Goal: Book appointment/travel/reservation

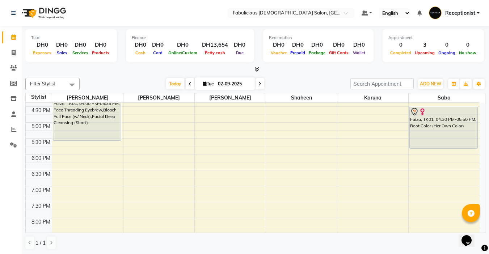
scroll to position [253, 0]
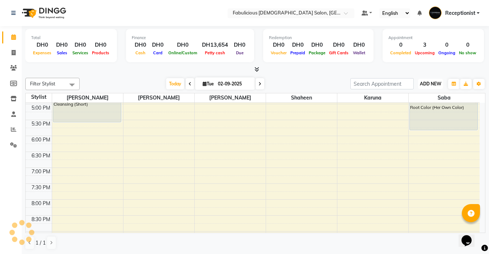
click at [420, 84] on span "ADD NEW" at bounding box center [430, 83] width 21 height 5
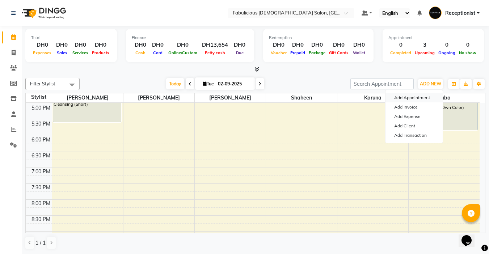
click at [397, 98] on button "Add Appointment" at bounding box center [413, 97] width 57 height 9
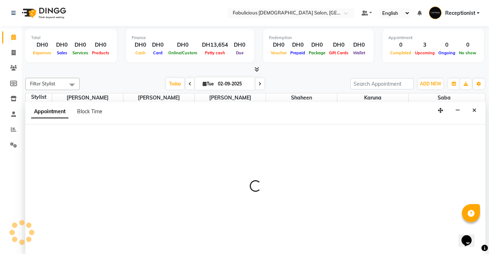
scroll to position [0, 0]
select select "tentative"
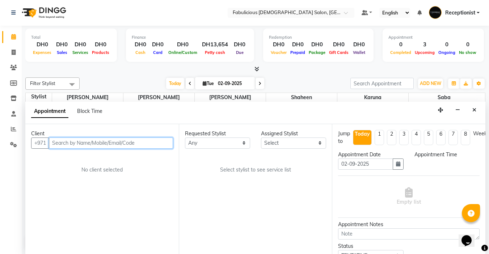
select select "600"
click at [63, 140] on input "text" at bounding box center [111, 142] width 124 height 11
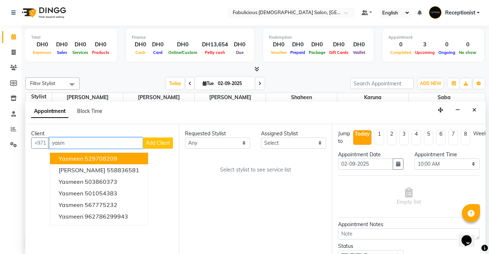
scroll to position [0, 0]
click at [69, 159] on span "Yasmeen" at bounding box center [71, 158] width 25 height 7
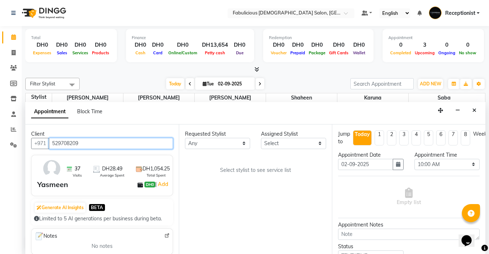
type input "529708209"
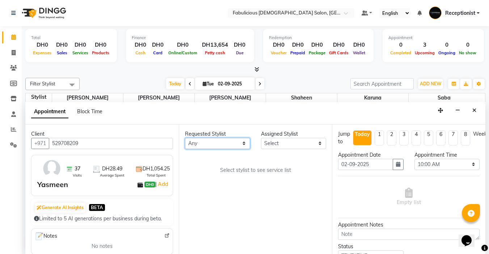
click at [243, 143] on select "Any [PERSON_NAME] [PERSON_NAME] [PERSON_NAME] [PERSON_NAME]" at bounding box center [217, 143] width 65 height 11
select select "11627"
click at [185, 138] on select "Any [PERSON_NAME] [PERSON_NAME] [PERSON_NAME] [PERSON_NAME]" at bounding box center [217, 143] width 65 height 11
select select "11627"
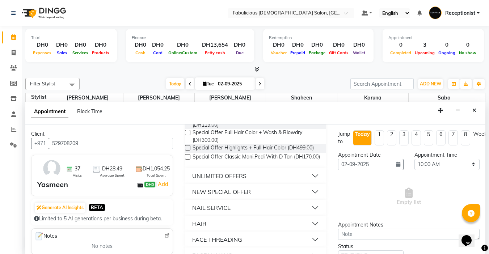
scroll to position [470, 0]
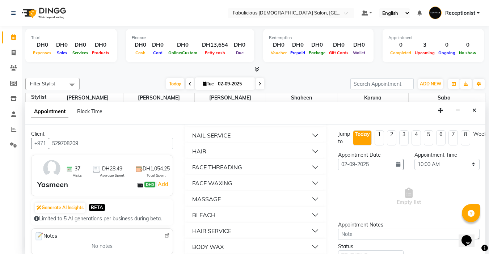
click at [193, 171] on div "FACE THREADING" at bounding box center [217, 167] width 50 height 9
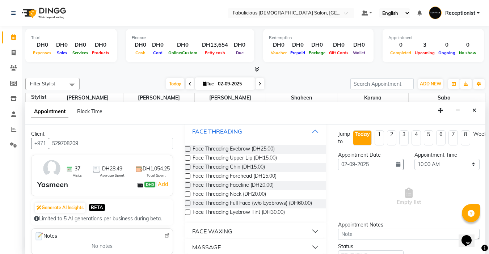
scroll to position [506, 0]
click at [187, 151] on label at bounding box center [187, 148] width 5 height 5
click at [187, 152] on input "checkbox" at bounding box center [187, 149] width 5 height 5
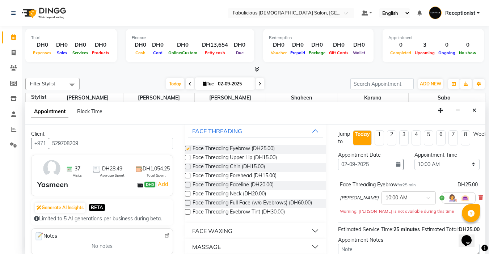
checkbox input "false"
click at [461, 162] on select "Select 10:00 AM 10:15 AM 10:30 AM 10:45 AM 11:00 AM 11:15 AM 11:30 AM 11:45 AM …" at bounding box center [446, 164] width 65 height 11
select select "1140"
click at [414, 159] on select "Select 10:00 AM 10:15 AM 10:30 AM 10:45 AM 11:00 AM 11:15 AM 11:30 AM 11:45 AM …" at bounding box center [446, 164] width 65 height 11
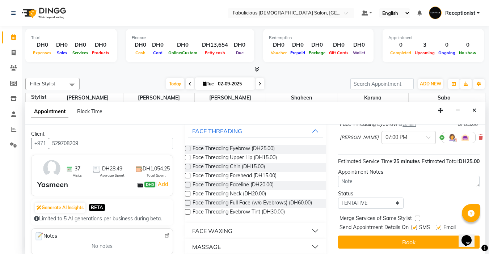
scroll to position [73, 0]
click at [417, 216] on label at bounding box center [416, 218] width 5 height 5
click at [417, 217] on input "checkbox" at bounding box center [416, 219] width 5 height 5
checkbox input "true"
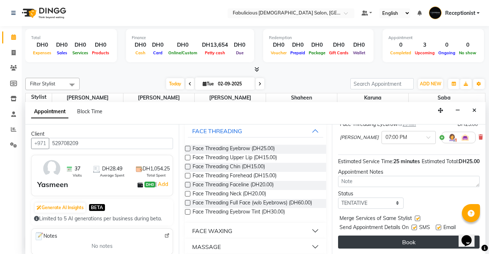
click at [420, 235] on button "Book" at bounding box center [408, 241] width 141 height 13
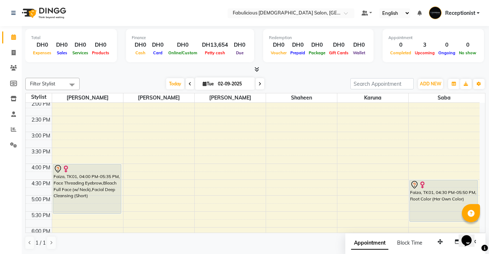
scroll to position [145, 0]
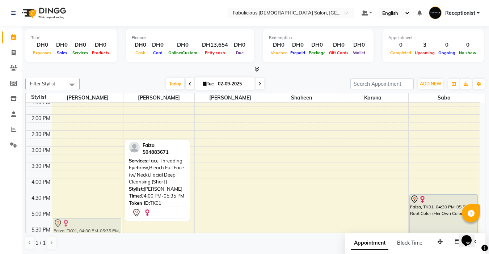
drag, startPoint x: 79, startPoint y: 186, endPoint x: 78, endPoint y: 217, distance: 30.8
click at [78, 219] on div "Faiza, TK01, 04:00 PM-05:35 PM, Face Threading Eyebrow,Bleach Full Face (w/ Nec…" at bounding box center [87, 194] width 71 height 477
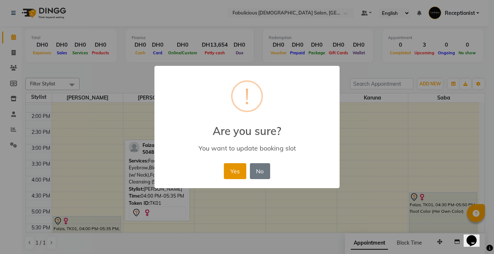
click at [229, 173] on button "Yes" at bounding box center [235, 171] width 22 height 16
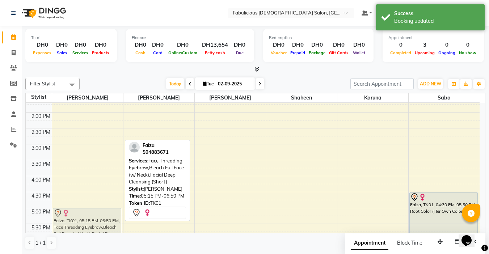
drag, startPoint x: 83, startPoint y: 220, endPoint x: 77, endPoint y: 215, distance: 7.2
click at [77, 215] on div "Faiza, TK01, 05:15 PM-06:50 PM, Face Threading Eyebrow,Bleach Full Face (w/ Nec…" at bounding box center [87, 191] width 71 height 477
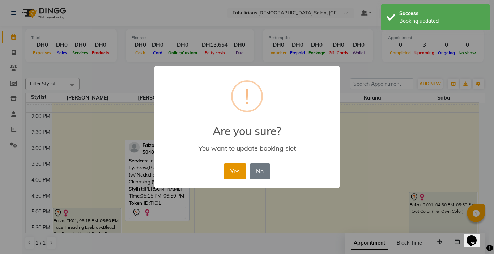
click at [236, 171] on button "Yes" at bounding box center [235, 171] width 22 height 16
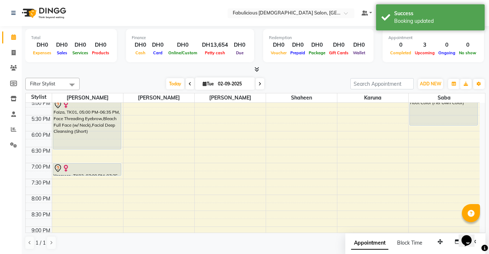
scroll to position [222, 0]
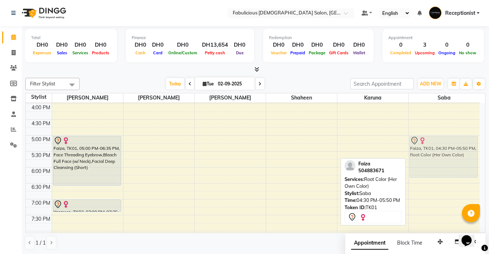
drag, startPoint x: 448, startPoint y: 126, endPoint x: 451, endPoint y: 139, distance: 14.1
click at [451, 139] on div "Faiza, TK01, 04:30 PM-05:50 PM, Root Color (Her Own Color) Faiza, TK01, 04:30 P…" at bounding box center [443, 119] width 71 height 477
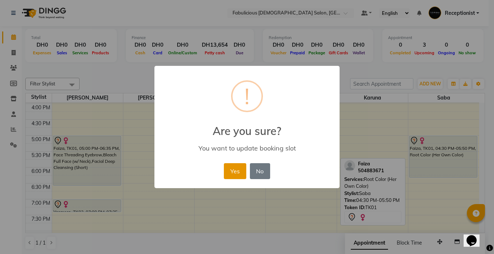
click at [230, 169] on button "Yes" at bounding box center [235, 171] width 22 height 16
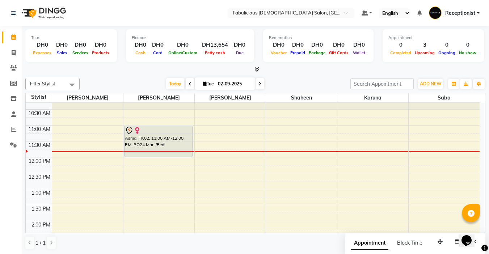
scroll to position [77, 0]
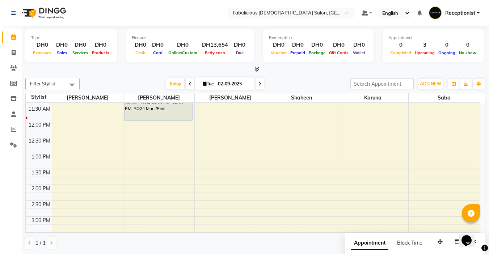
click at [260, 85] on icon at bounding box center [259, 84] width 3 height 4
type input "[DATE]"
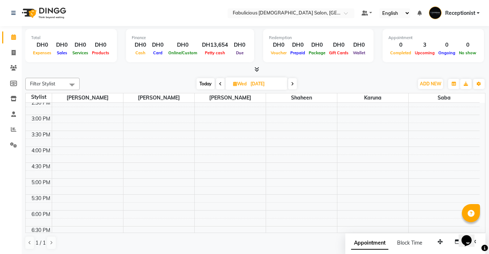
scroll to position [181, 0]
click at [421, 84] on span "ADD NEW" at bounding box center [430, 83] width 21 height 5
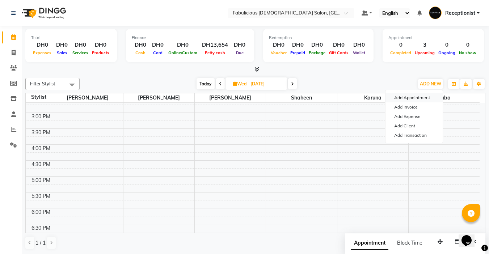
click at [398, 99] on button "Add Appointment" at bounding box center [413, 97] width 57 height 9
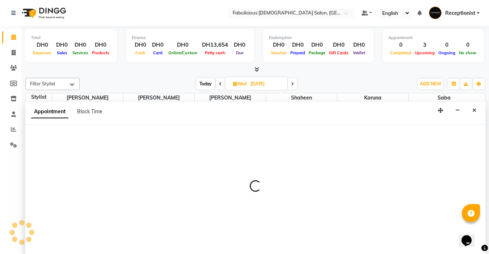
scroll to position [0, 0]
select select "tentative"
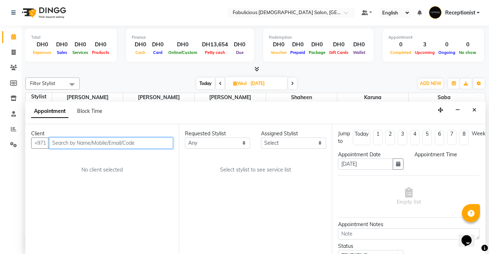
select select "600"
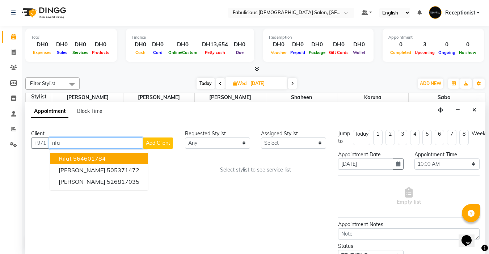
click at [62, 159] on span "Rifat" at bounding box center [65, 158] width 13 height 7
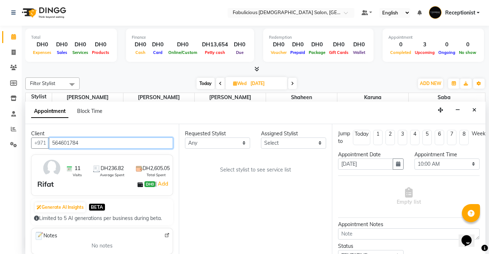
type input "564601784"
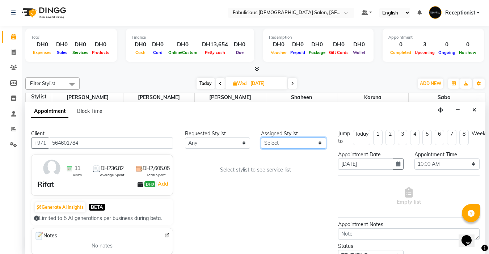
click at [285, 140] on select "Select [PERSON_NAME] [PERSON_NAME] [PERSON_NAME] [PERSON_NAME]" at bounding box center [293, 142] width 65 height 11
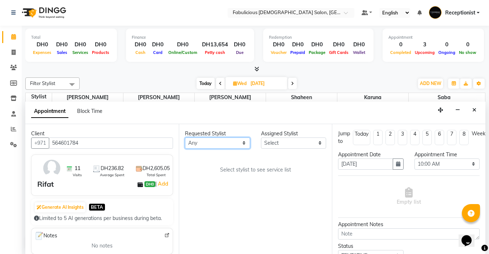
click at [243, 141] on select "Any [PERSON_NAME] [PERSON_NAME] [PERSON_NAME] [PERSON_NAME]" at bounding box center [217, 142] width 65 height 11
select select "11627"
click at [185, 137] on select "Any [PERSON_NAME] [PERSON_NAME] [PERSON_NAME] [PERSON_NAME]" at bounding box center [217, 142] width 65 height 11
select select "11627"
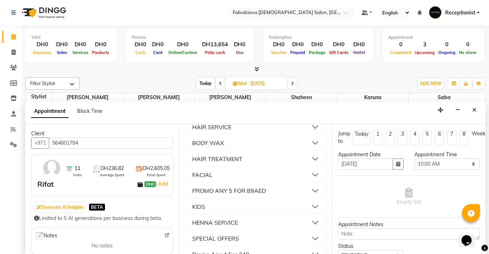
scroll to position [579, 0]
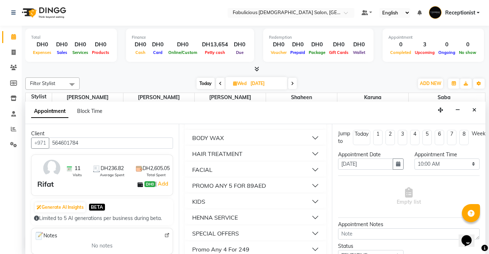
click at [195, 142] on div "BODY WAX" at bounding box center [207, 137] width 31 height 9
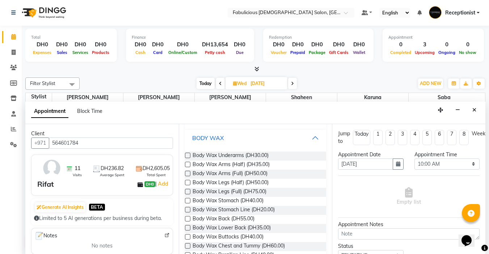
scroll to position [615, 0]
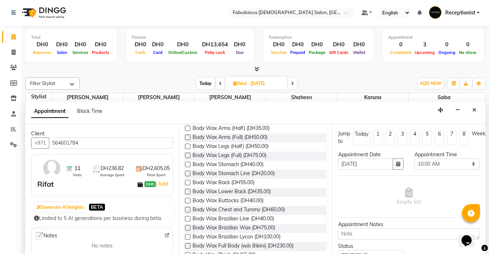
click at [187, 140] on label at bounding box center [187, 137] width 5 height 5
click at [187, 140] on input "checkbox" at bounding box center [187, 138] width 5 height 5
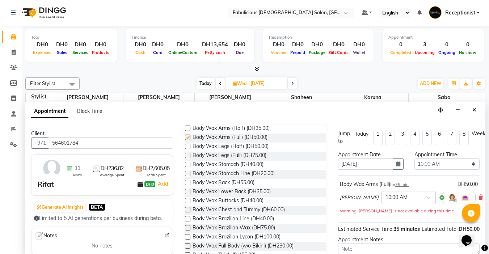
checkbox input "false"
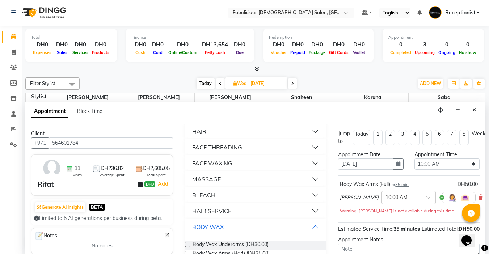
scroll to position [506, 0]
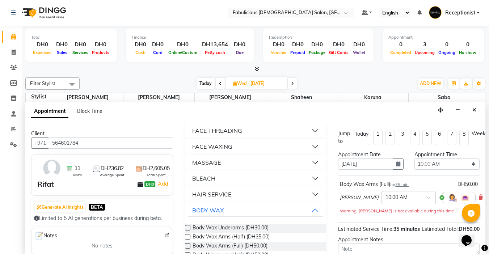
click at [203, 183] on div "BLEACH" at bounding box center [203, 178] width 23 height 9
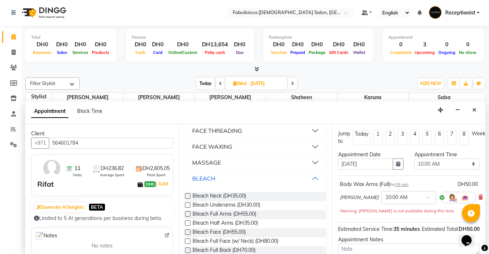
scroll to position [543, 0]
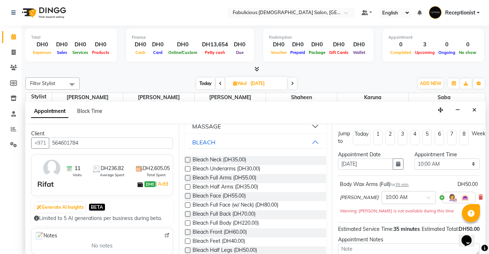
click at [188, 199] on label at bounding box center [187, 195] width 5 height 5
click at [188, 199] on input "checkbox" at bounding box center [187, 196] width 5 height 5
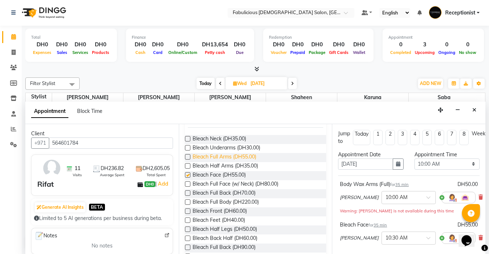
checkbox input "false"
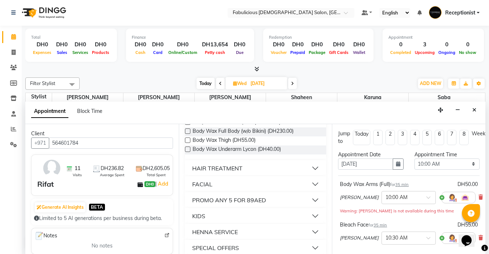
scroll to position [904, 0]
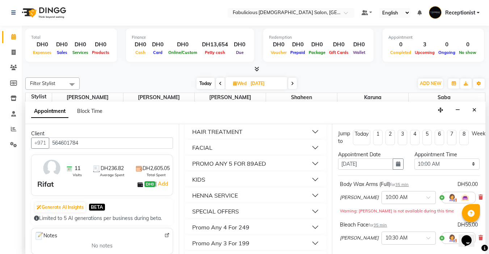
click at [195, 152] on div "FACIAL" at bounding box center [202, 147] width 20 height 9
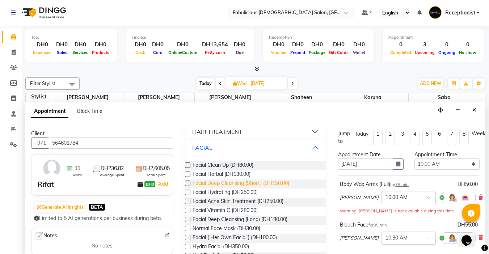
scroll to position [940, 0]
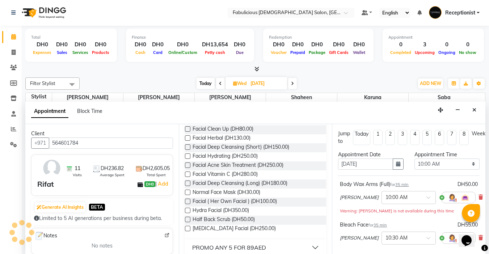
click at [187, 150] on label at bounding box center [187, 146] width 5 height 5
click at [187, 150] on input "checkbox" at bounding box center [187, 147] width 5 height 5
checkbox input "false"
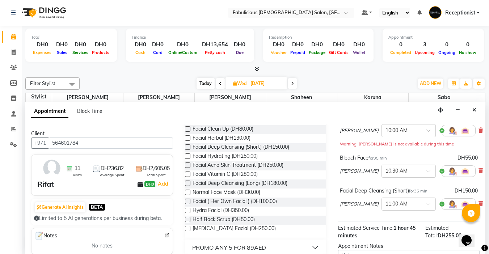
scroll to position [0, 0]
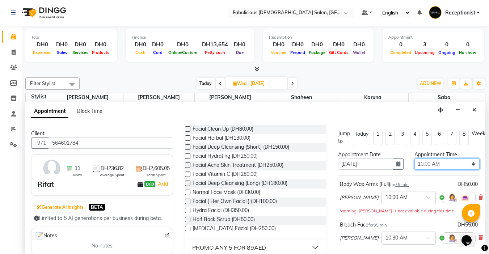
click at [467, 163] on select "Select 10:00 AM 10:15 AM 10:30 AM 10:45 AM 11:00 AM 11:15 AM 11:30 AM 11:45 AM …" at bounding box center [446, 163] width 65 height 11
select select "1050"
click at [414, 158] on select "Select 10:00 AM 10:15 AM 10:30 AM 10:45 AM 11:00 AM 11:15 AM 11:30 AM 11:45 AM …" at bounding box center [446, 163] width 65 height 11
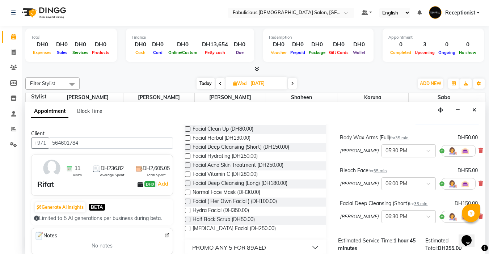
scroll to position [139, 0]
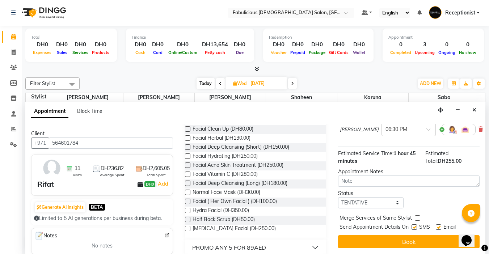
click at [416, 215] on label at bounding box center [416, 217] width 5 height 5
click at [416, 216] on input "checkbox" at bounding box center [416, 218] width 5 height 5
checkbox input "true"
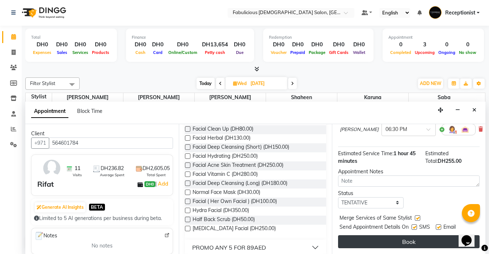
click at [403, 237] on button "Book" at bounding box center [408, 241] width 141 height 13
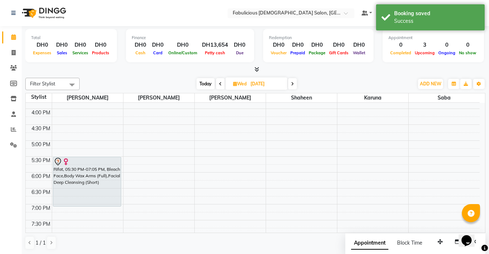
scroll to position [217, 0]
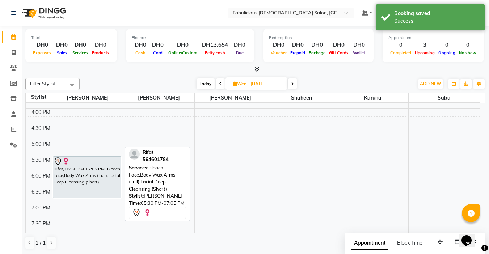
drag, startPoint x: 86, startPoint y: 207, endPoint x: 90, endPoint y: 201, distance: 6.5
click at [90, 201] on div "9:00 AM 9:30 AM 10:00 AM 10:30 AM 11:00 AM 11:30 AM 12:00 PM 12:30 PM 1:00 PM 1…" at bounding box center [253, 124] width 454 height 477
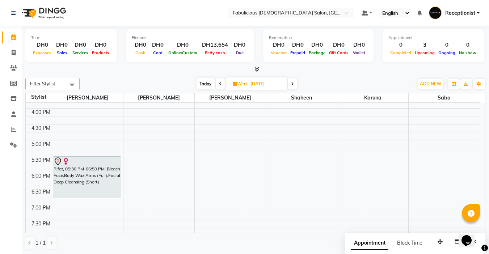
click at [220, 85] on icon at bounding box center [220, 84] width 3 height 4
type input "02-09-2025"
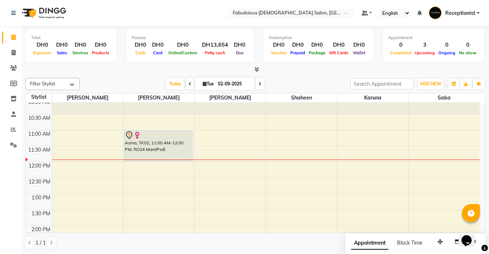
scroll to position [0, 0]
